Goal: Information Seeking & Learning: Learn about a topic

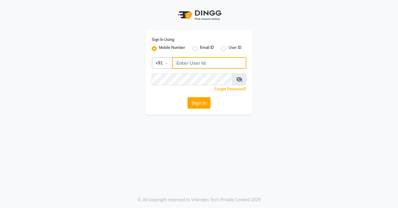
click at [176, 62] on input "Username" at bounding box center [209, 63] width 74 height 12
type input "9899922622"
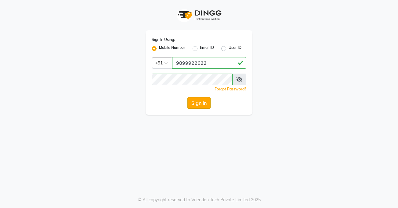
click at [200, 104] on button "Sign In" at bounding box center [198, 103] width 23 height 12
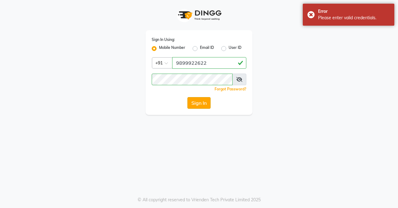
click at [200, 104] on button "Sign In" at bounding box center [198, 103] width 23 height 12
click at [237, 78] on icon at bounding box center [239, 79] width 6 height 5
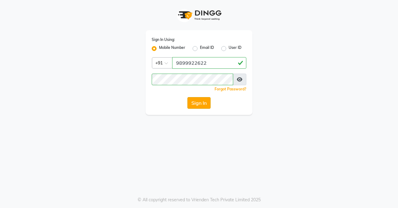
click at [200, 107] on button "Sign In" at bounding box center [198, 103] width 23 height 12
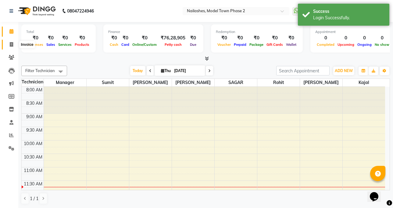
click at [9, 46] on span at bounding box center [11, 44] width 11 height 7
select select "service"
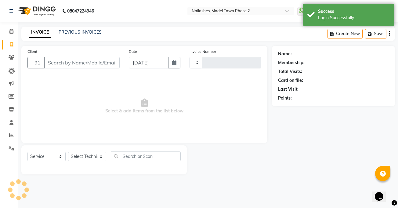
type input "1296"
select select "3840"
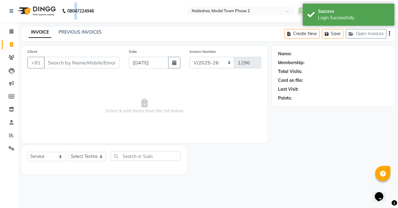
click at [76, 2] on b "08047224946" at bounding box center [80, 10] width 27 height 17
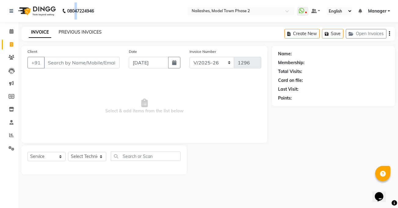
click at [76, 34] on link "PREVIOUS INVOICES" at bounding box center [80, 31] width 43 height 5
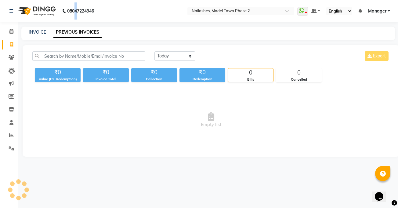
click at [76, 34] on link "PREVIOUS INVOICES" at bounding box center [77, 32] width 48 height 11
click at [354, 113] on span "Empty list" at bounding box center [210, 119] width 357 height 61
click at [14, 115] on li "Inventory" at bounding box center [9, 109] width 18 height 13
click at [8, 122] on span at bounding box center [11, 122] width 11 height 7
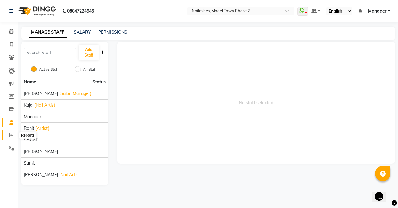
click at [10, 137] on icon at bounding box center [11, 135] width 5 height 5
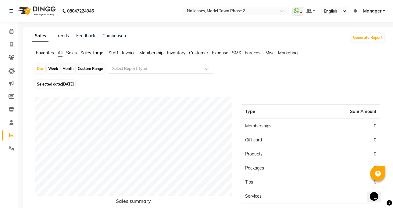
click at [117, 51] on span "Staff" at bounding box center [114, 52] width 10 height 5
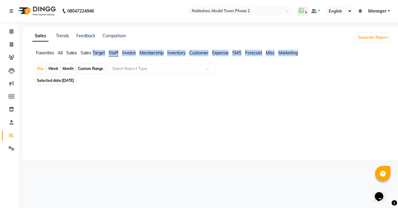
click at [120, 61] on div "Favorites All Sales Sales Target Staff Invoice Membership Inventory Customer Ex…" at bounding box center [211, 56] width 366 height 12
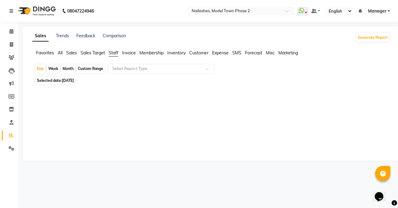
click at [99, 101] on div at bounding box center [210, 120] width 350 height 44
click at [96, 66] on div "Custom Range" at bounding box center [90, 68] width 28 height 9
click at [86, 66] on div "Custom Range" at bounding box center [90, 68] width 28 height 9
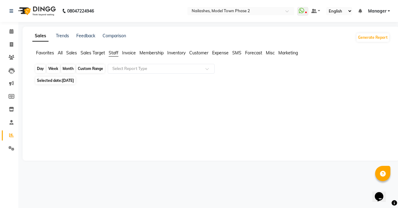
click at [86, 66] on div "Custom Range" at bounding box center [90, 68] width 28 height 9
select select "9"
select select "2025"
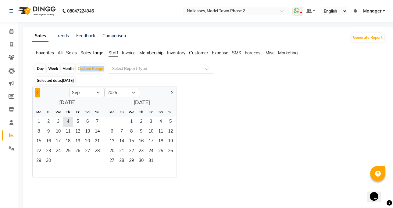
click at [37, 91] on button "Previous month" at bounding box center [37, 92] width 5 height 10
select select "8"
click at [74, 69] on div "Month" at bounding box center [68, 68] width 14 height 9
select select "9"
select select "2025"
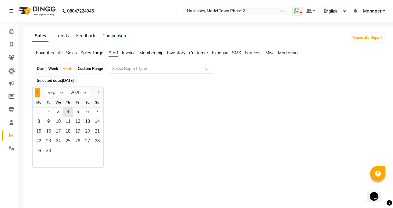
click at [38, 91] on button "Previous month" at bounding box center [37, 92] width 5 height 10
click at [99, 90] on button "Next month" at bounding box center [98, 92] width 5 height 10
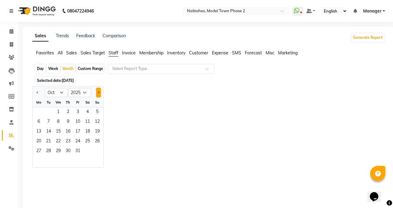
click at [99, 90] on button "Next month" at bounding box center [98, 92] width 5 height 10
click at [34, 93] on div at bounding box center [39, 92] width 12 height 10
click at [37, 89] on button "Previous month" at bounding box center [37, 92] width 5 height 10
click at [38, 87] on div "Jan Feb Mar Apr May Jun [DATE] Aug Sep Oct Nov [DATE] 2016 2017 2018 2019 2020 …" at bounding box center [68, 91] width 71 height 11
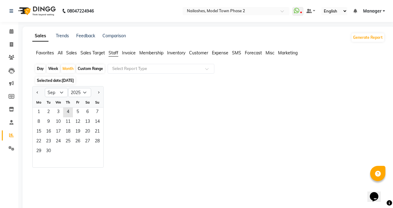
click at [38, 87] on div "Jan Feb Mar Apr May Jun [DATE] Aug Sep Oct Nov [DATE] 2016 2017 2018 2019 2020 …" at bounding box center [68, 91] width 71 height 11
click at [37, 91] on span "Previous month" at bounding box center [38, 92] width 2 height 2
select select "8"
click at [81, 141] on span "22" at bounding box center [78, 142] width 10 height 10
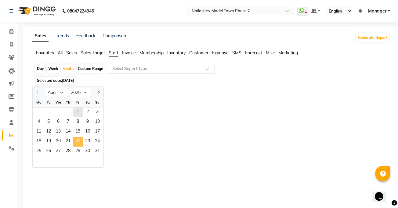
click at [81, 141] on span "22" at bounding box center [78, 142] width 10 height 10
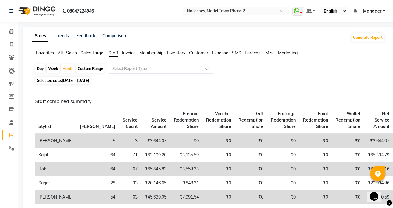
click at [67, 52] on span "Sales" at bounding box center [71, 52] width 11 height 5
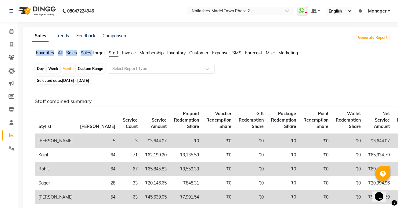
click at [68, 52] on span "Sales" at bounding box center [71, 52] width 11 height 5
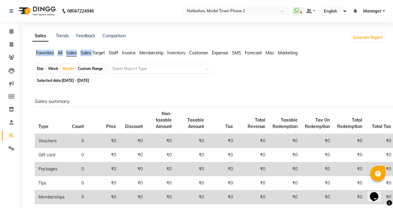
click at [161, 67] on input "text" at bounding box center [155, 69] width 88 height 6
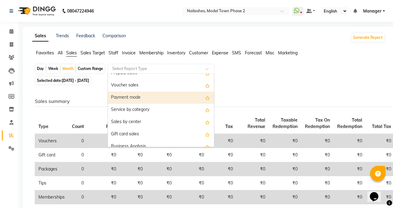
scroll to position [122, 0]
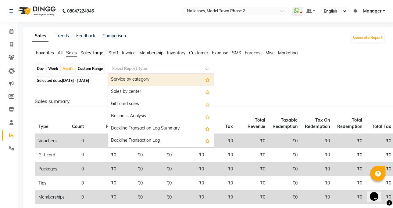
click at [119, 82] on div "Service by category" at bounding box center [161, 79] width 106 height 12
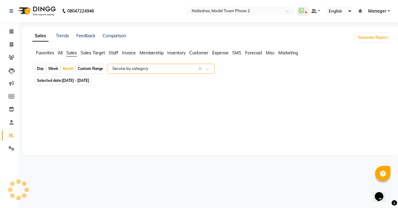
select select "csv"
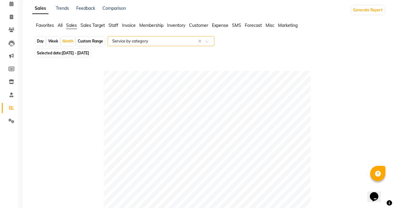
scroll to position [0, 0]
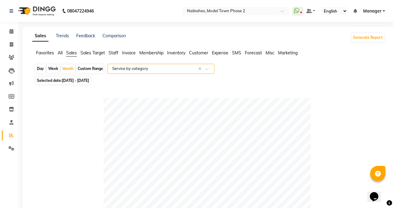
click at [71, 53] on span "Sales" at bounding box center [71, 52] width 11 height 5
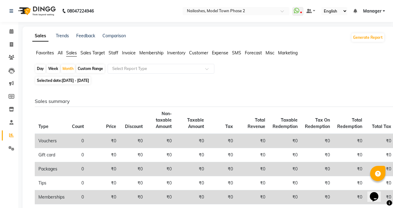
click at [116, 55] on span "Staff" at bounding box center [114, 52] width 10 height 5
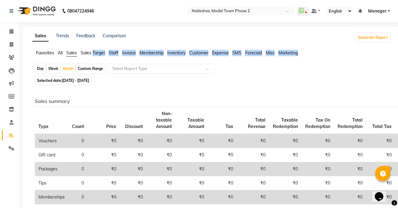
click at [116, 55] on span "Staff" at bounding box center [114, 52] width 10 height 5
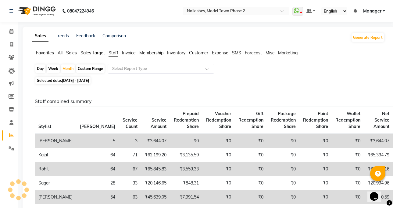
drag, startPoint x: 83, startPoint y: 68, endPoint x: 88, endPoint y: 73, distance: 7.4
click at [84, 69] on div "Custom Range" at bounding box center [90, 68] width 28 height 9
select select "8"
select select "2025"
click at [70, 70] on div "Month" at bounding box center [68, 68] width 14 height 9
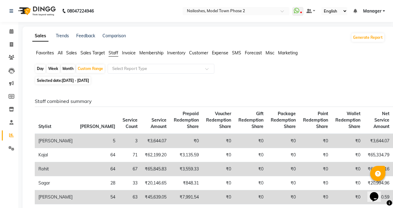
select select "8"
select select "2025"
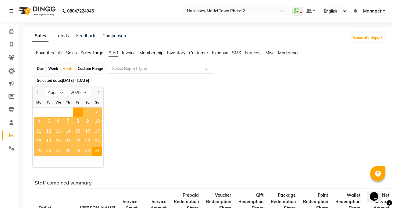
click at [72, 133] on span "14" at bounding box center [68, 132] width 10 height 10
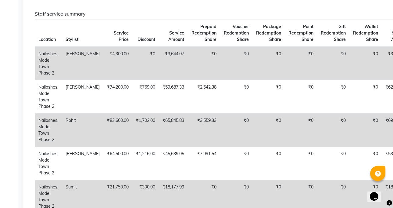
scroll to position [244, 0]
